Goal: Obtain resource: Obtain resource

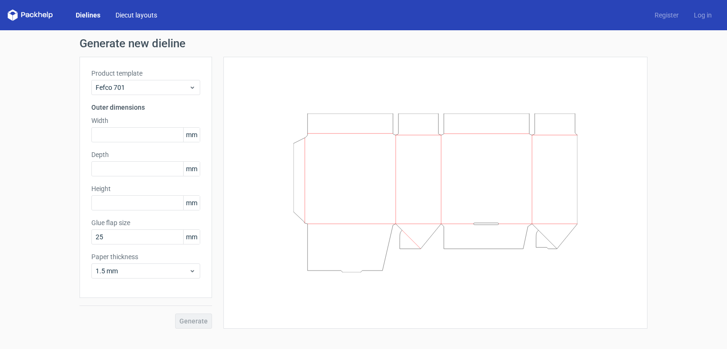
click at [125, 17] on link "Diecut layouts" at bounding box center [136, 14] width 57 height 9
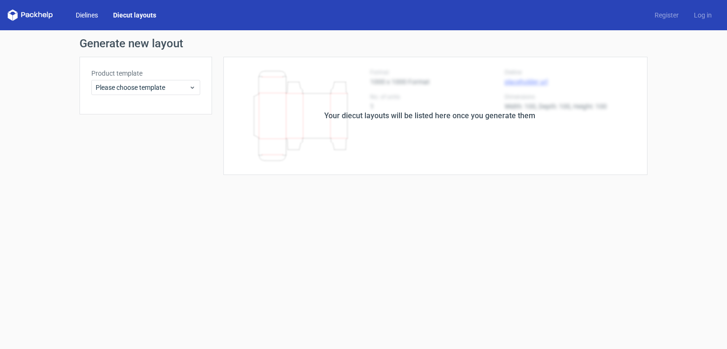
click at [97, 12] on link "Dielines" at bounding box center [86, 14] width 37 height 9
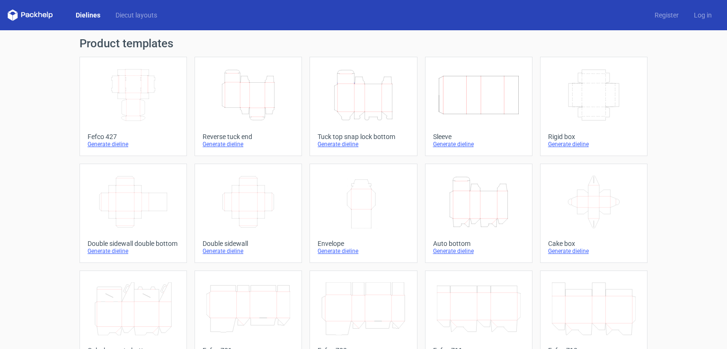
click at [485, 216] on icon "Height Depth Width" at bounding box center [479, 202] width 84 height 53
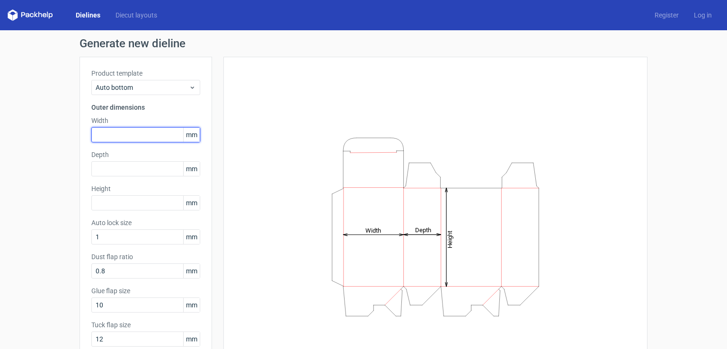
click at [143, 134] on input "text" at bounding box center [145, 134] width 109 height 15
type input "37"
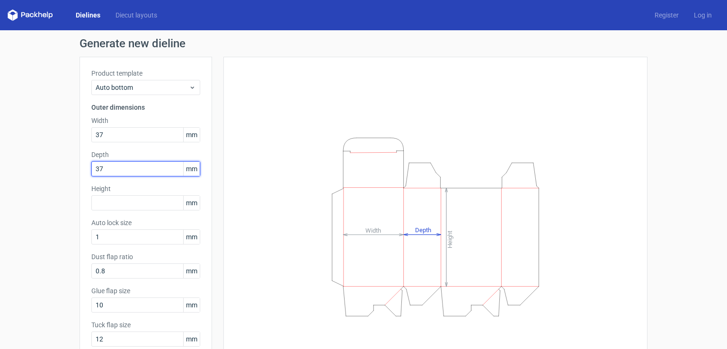
type input "37"
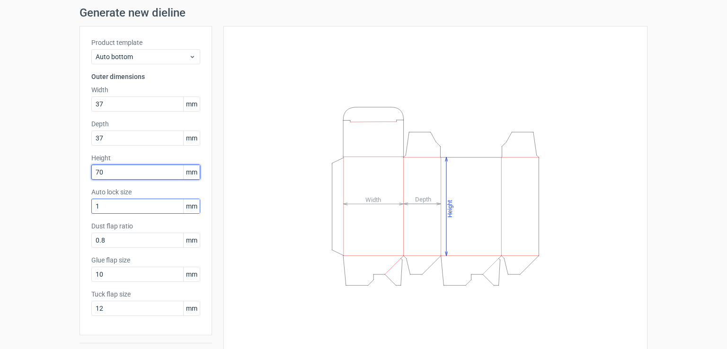
scroll to position [47, 0]
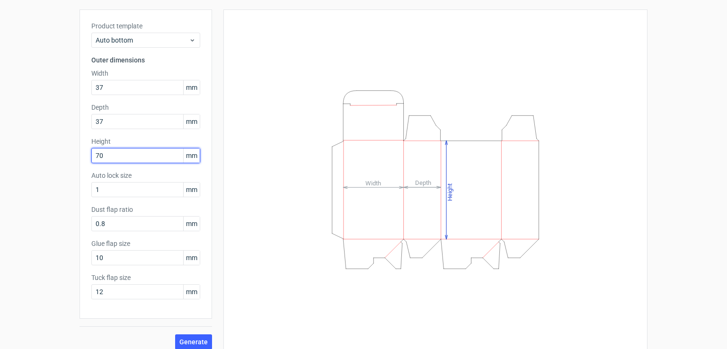
type input "70"
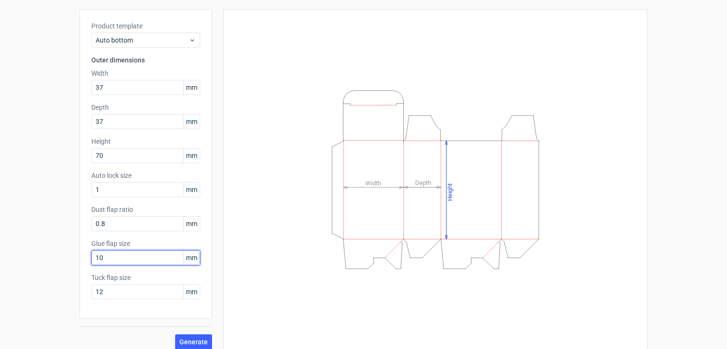
click at [73, 268] on div "Generate new dieline Product template Auto bottom Outer dimensions Width 37 mm …" at bounding box center [363, 170] width 727 height 374
type input "13"
click at [175, 335] on button "Generate" at bounding box center [193, 342] width 37 height 15
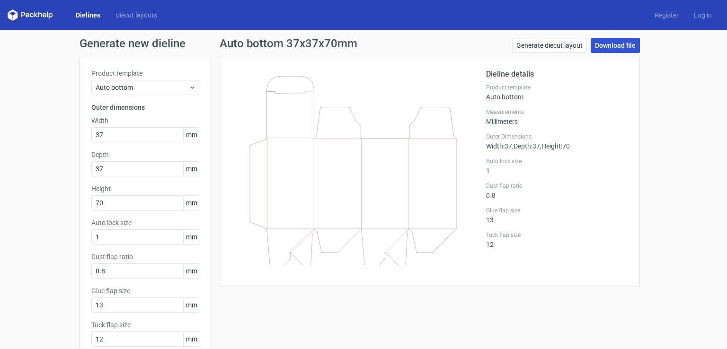
click at [617, 48] on link "Download file" at bounding box center [615, 45] width 49 height 15
